Goal: Information Seeking & Learning: Compare options

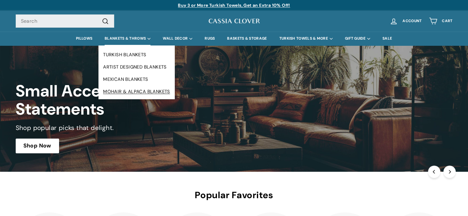
click at [126, 90] on link "MOHAIR & ALPACA BLANKETS" at bounding box center [136, 92] width 76 height 12
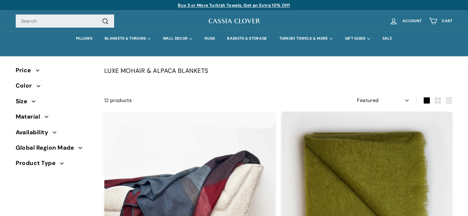
select select "manual"
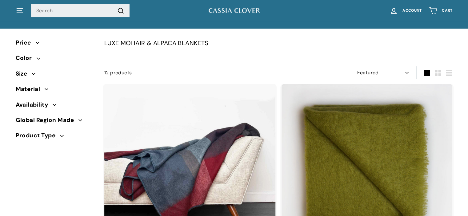
scroll to position [122, 0]
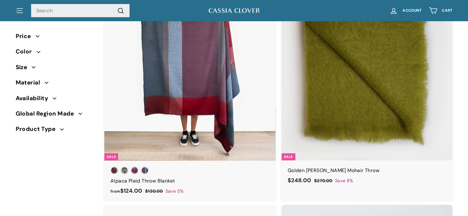
click at [194, 60] on div at bounding box center [190, 76] width 172 height 172
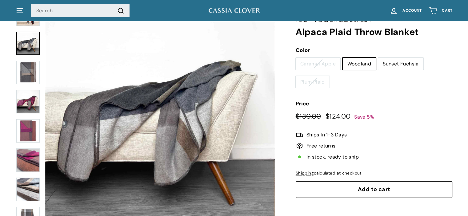
scroll to position [58, 0]
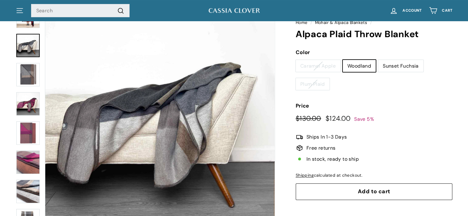
click at [318, 66] on label "Caramel Apple" at bounding box center [318, 66] width 45 height 12
click at [296, 60] on input "Caramel Apple" at bounding box center [295, 60] width 0 height 0
radio input "true"
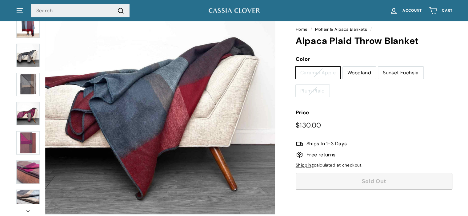
scroll to position [73, 0]
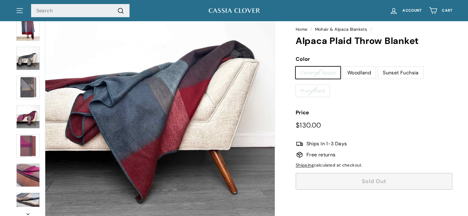
click at [315, 90] on label "Plum Plaid" at bounding box center [313, 91] width 34 height 12
click at [296, 85] on input "Plum Plaid" at bounding box center [295, 85] width 0 height 0
radio input "true"
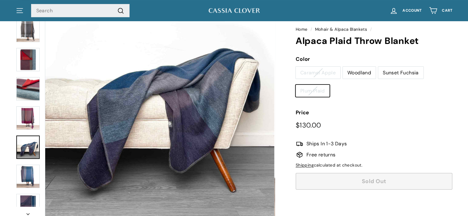
scroll to position [203, 0]
click at [314, 73] on label "Caramel Apple" at bounding box center [318, 73] width 45 height 12
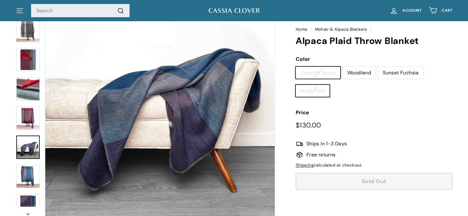
click at [296, 67] on input "Caramel Apple" at bounding box center [295, 66] width 0 height 0
radio input "true"
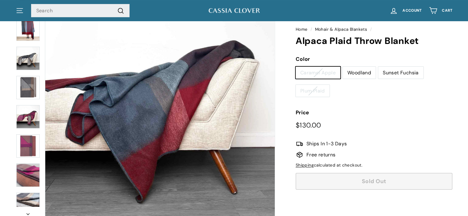
click at [316, 90] on label "Plum Plaid" at bounding box center [313, 91] width 34 height 12
click at [296, 85] on input "Plum Plaid" at bounding box center [295, 85] width 0 height 0
radio input "true"
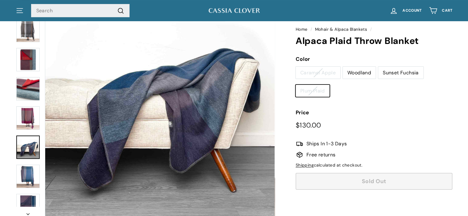
scroll to position [203, 0]
click at [317, 73] on label "Caramel Apple" at bounding box center [318, 73] width 45 height 12
click at [296, 67] on input "Caramel Apple" at bounding box center [295, 66] width 0 height 0
radio input "true"
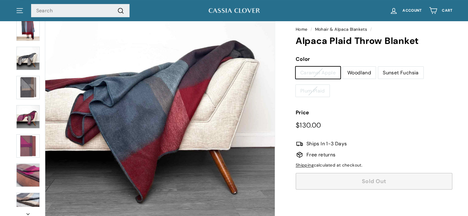
click at [354, 73] on label "Woodland" at bounding box center [359, 73] width 33 height 12
click at [343, 67] on input "Woodland" at bounding box center [342, 66] width 0 height 0
radio input "true"
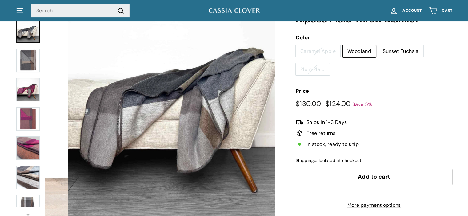
scroll to position [28, 0]
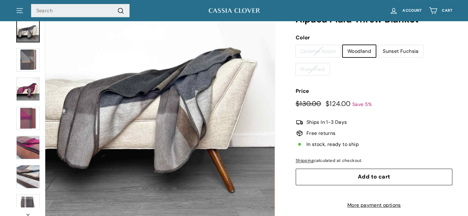
click at [402, 51] on label "Sunset Fuchsia" at bounding box center [400, 51] width 45 height 12
click at [378, 45] on input "Sunset Fuchsia" at bounding box center [378, 45] width 0 height 0
radio input "true"
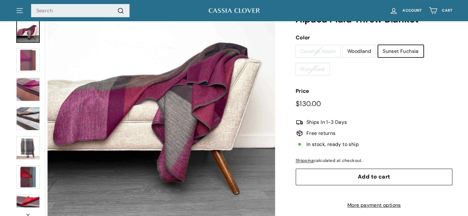
scroll to position [87, 0]
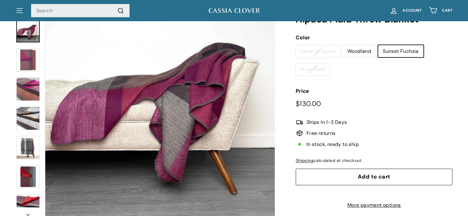
click at [358, 52] on label "Woodland" at bounding box center [359, 51] width 33 height 12
click at [343, 45] on input "Woodland" at bounding box center [342, 45] width 0 height 0
radio input "true"
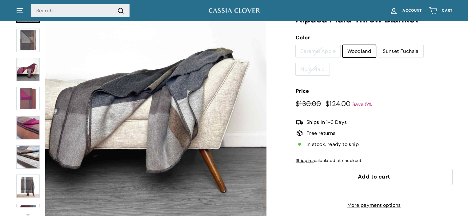
scroll to position [28, 0]
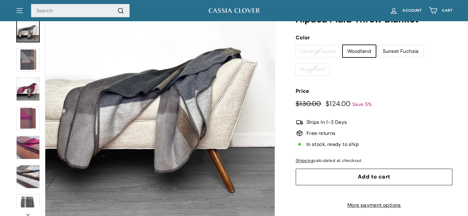
click at [324, 50] on label "Caramel Apple" at bounding box center [318, 51] width 45 height 12
click at [296, 45] on input "Caramel Apple" at bounding box center [295, 45] width 0 height 0
radio input "true"
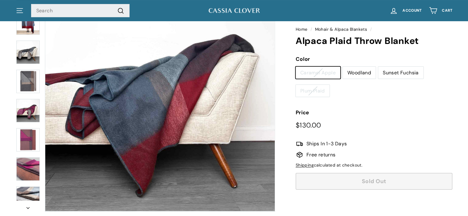
scroll to position [54, 0]
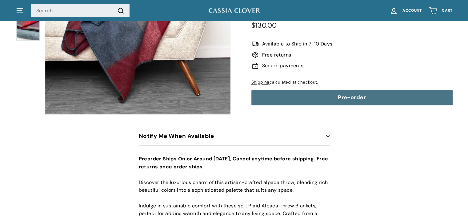
scroll to position [144, 0]
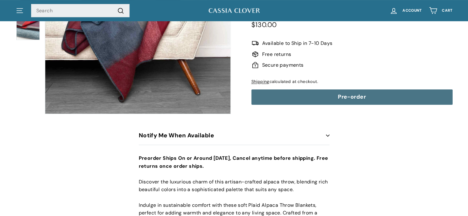
click at [320, 42] on span "Available to Ship in 7-10 Days" at bounding box center [297, 43] width 70 height 8
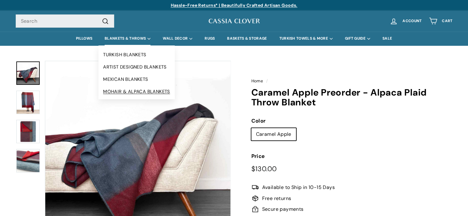
click at [115, 91] on link "MOHAIR & ALPACA BLANKETS" at bounding box center [136, 92] width 76 height 12
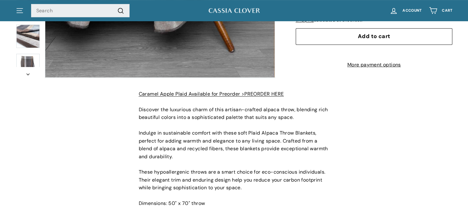
scroll to position [230, 0]
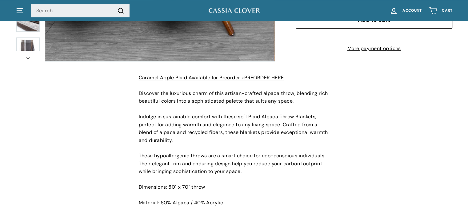
click at [264, 81] on link "Caramel Apple Plaid Available for Preorder >PREORDER HERE" at bounding box center [211, 77] width 145 height 6
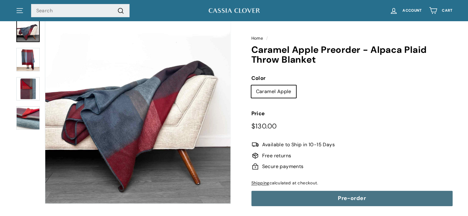
scroll to position [44, 0]
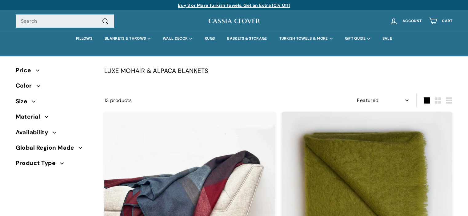
select select "manual"
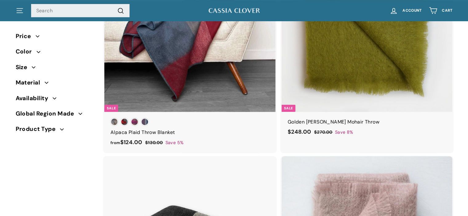
scroll to position [174, 0]
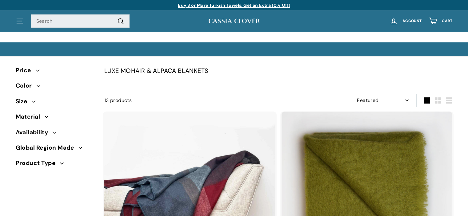
select select "manual"
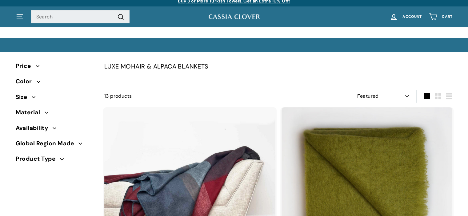
scroll to position [1, 0]
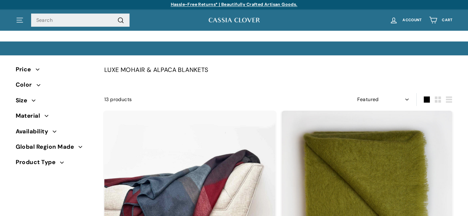
click at [17, 19] on icon ". . ." at bounding box center [20, 20] width 8 height 8
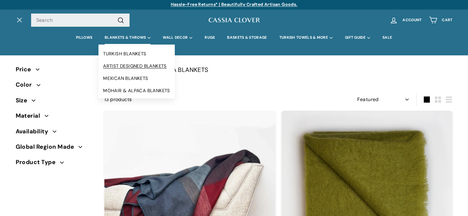
click at [123, 65] on link "ARTIST DESIGNED BLANKETS" at bounding box center [136, 66] width 76 height 12
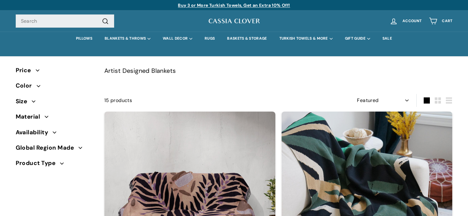
select select "manual"
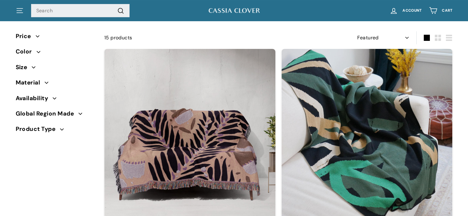
scroll to position [57, 0]
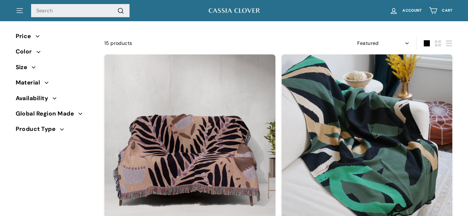
drag, startPoint x: 0, startPoint y: 0, endPoint x: 460, endPoint y: 27, distance: 461.1
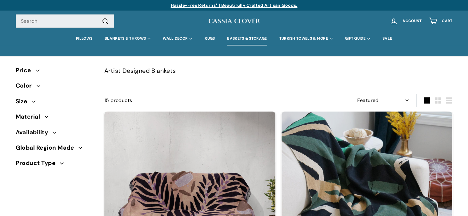
click at [241, 37] on link "BASKETS & STORAGE" at bounding box center [247, 39] width 52 height 14
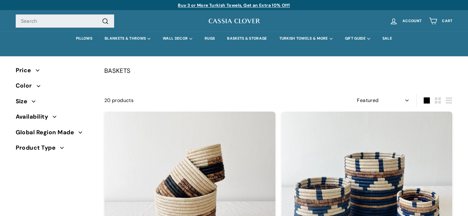
select select "manual"
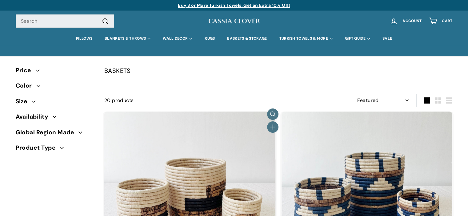
click at [180, 150] on img at bounding box center [189, 197] width 171 height 171
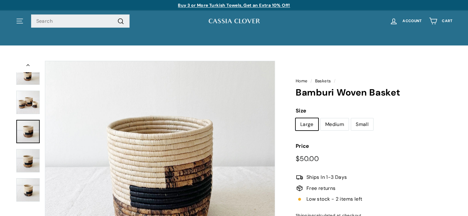
drag, startPoint x: 0, startPoint y: 0, endPoint x: 462, endPoint y: 0, distance: 461.5
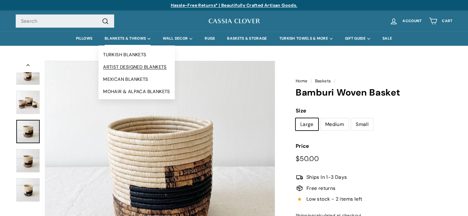
click at [124, 66] on link "ARTIST DESIGNED BLANKETS" at bounding box center [136, 67] width 76 height 12
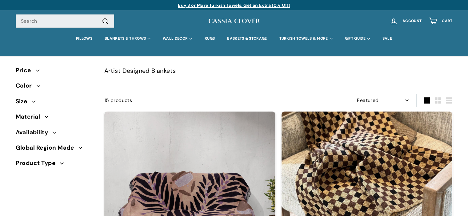
select select "manual"
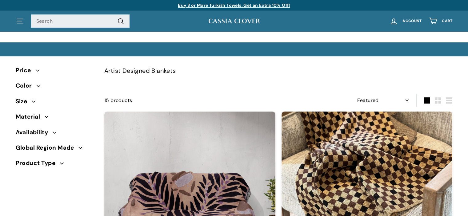
scroll to position [77, 0]
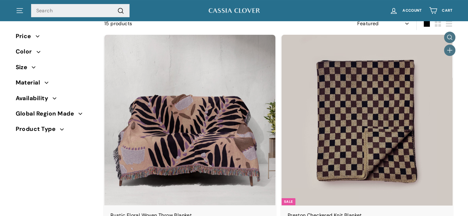
click at [395, 74] on img at bounding box center [367, 120] width 171 height 171
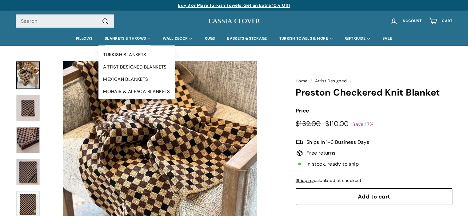
click at [122, 38] on summary "BLANKETS & THROWS" at bounding box center [127, 39] width 58 height 14
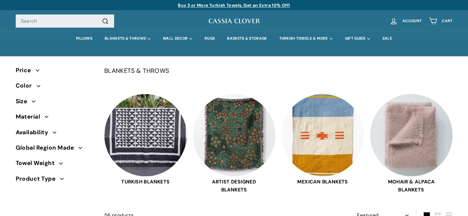
select select "manual"
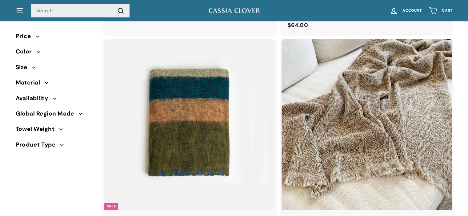
scroll to position [621, 0]
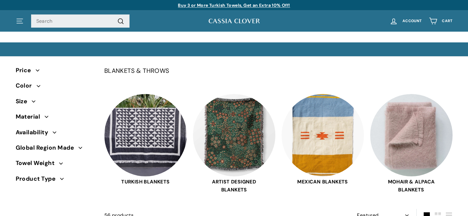
select select "manual"
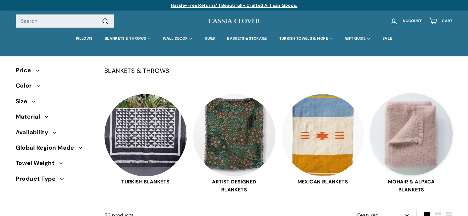
click at [423, 114] on img at bounding box center [411, 134] width 82 height 82
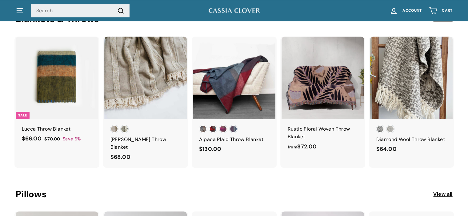
scroll to position [299, 0]
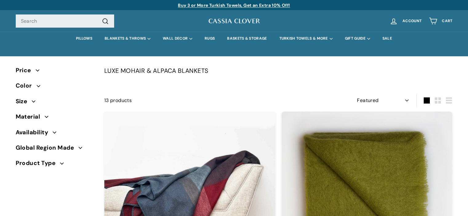
select select "manual"
click at [68, 22] on input "Search" at bounding box center [65, 21] width 98 height 14
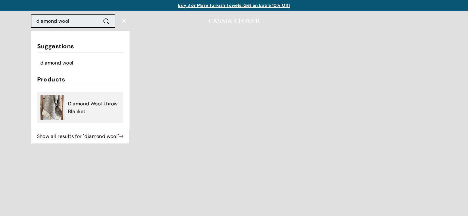
type input "diamond wool"
click at [84, 105] on span "Diamond Wool Throw Blanket" at bounding box center [94, 108] width 52 height 16
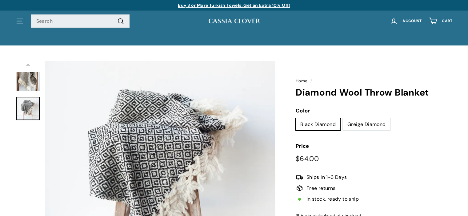
scroll to position [46, 0]
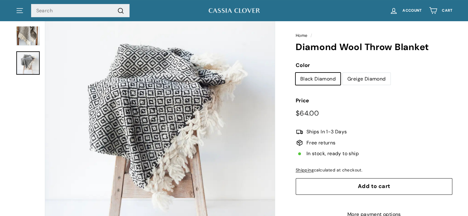
click at [362, 78] on label "Greige Diamond" at bounding box center [367, 79] width 48 height 12
click at [343, 73] on input "Greige Diamond" at bounding box center [342, 73] width 0 height 0
radio input "true"
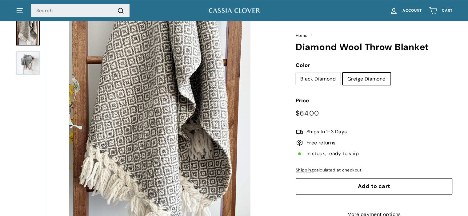
click at [318, 77] on label "Black Diamond" at bounding box center [318, 79] width 45 height 12
click at [296, 73] on input "Black Diamond" at bounding box center [295, 73] width 0 height 0
radio input "true"
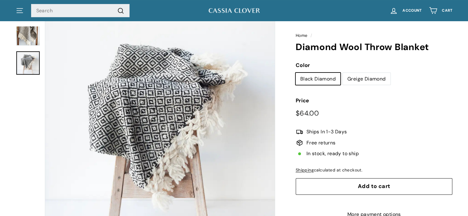
click at [374, 81] on label "Greige Diamond" at bounding box center [367, 79] width 48 height 12
click at [343, 73] on input "Greige Diamond" at bounding box center [342, 73] width 0 height 0
radio input "true"
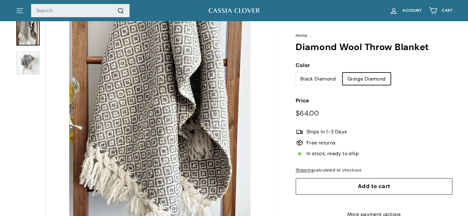
click at [312, 78] on label "Black Diamond" at bounding box center [318, 79] width 45 height 12
click at [296, 73] on input "Black Diamond" at bounding box center [295, 73] width 0 height 0
radio input "true"
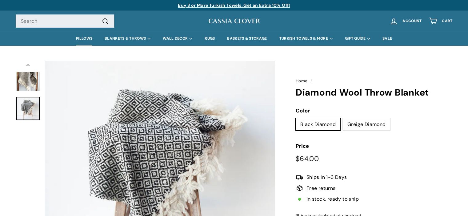
click at [82, 37] on link "PILLOWS" at bounding box center [84, 39] width 29 height 14
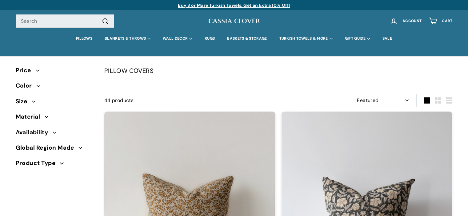
select select "manual"
